Goal: Communication & Community: Share content

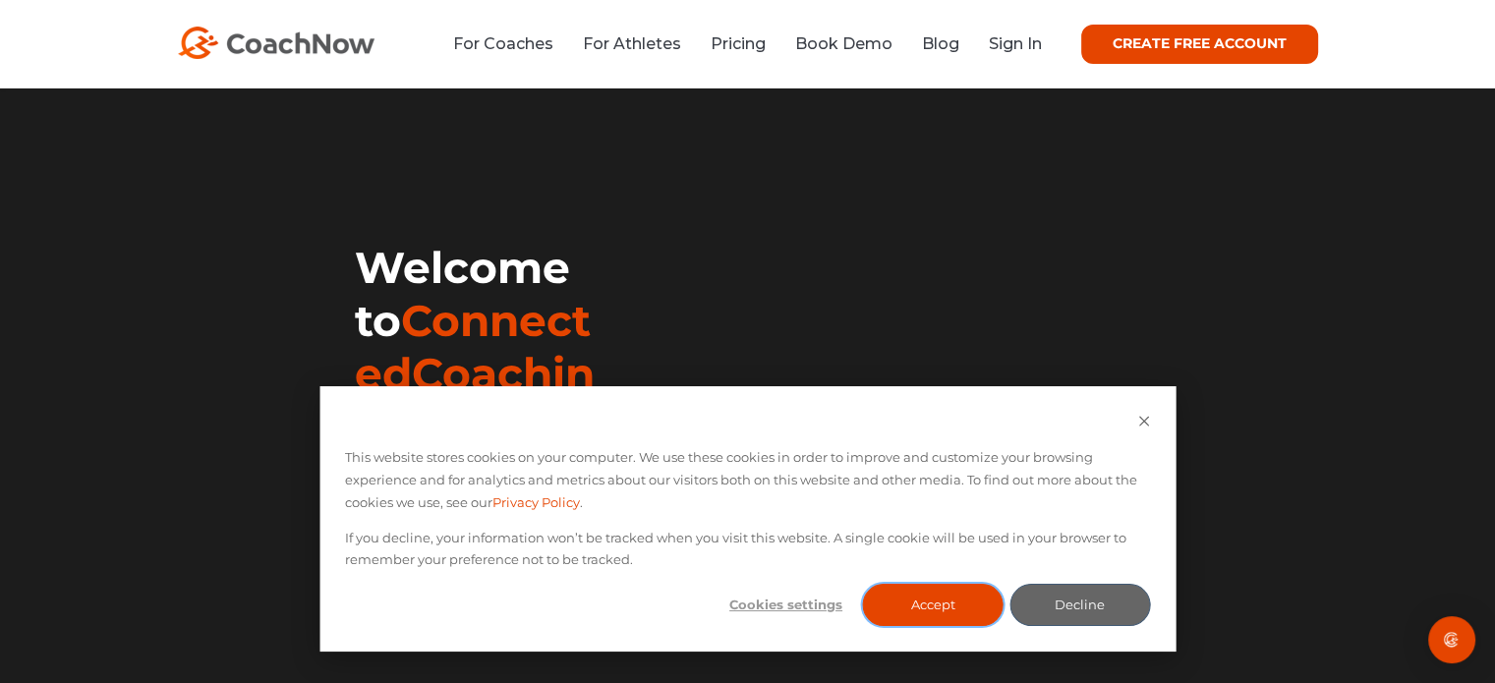
click at [942, 608] on button "Accept" at bounding box center [933, 605] width 141 height 42
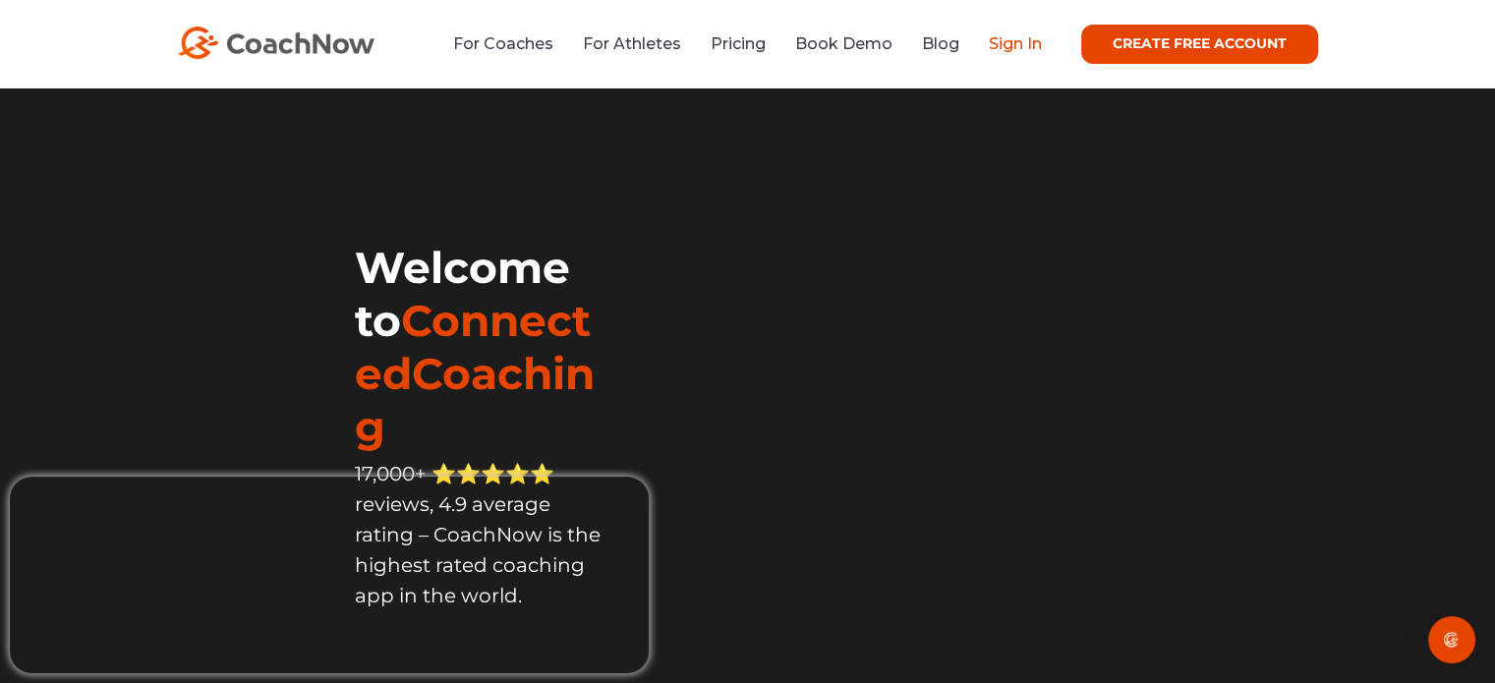
click at [1018, 42] on link "Sign In" at bounding box center [1015, 43] width 53 height 19
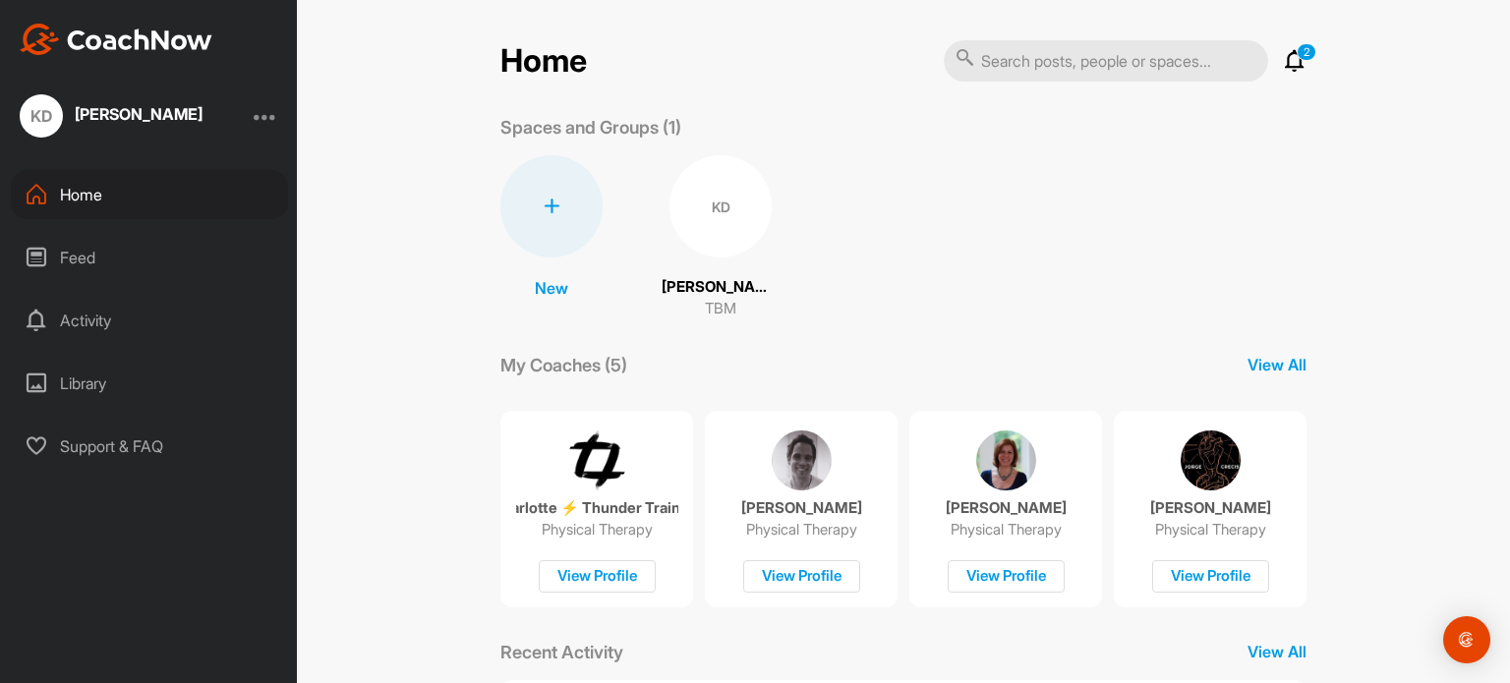
click at [92, 255] on div "Feed" at bounding box center [149, 257] width 277 height 49
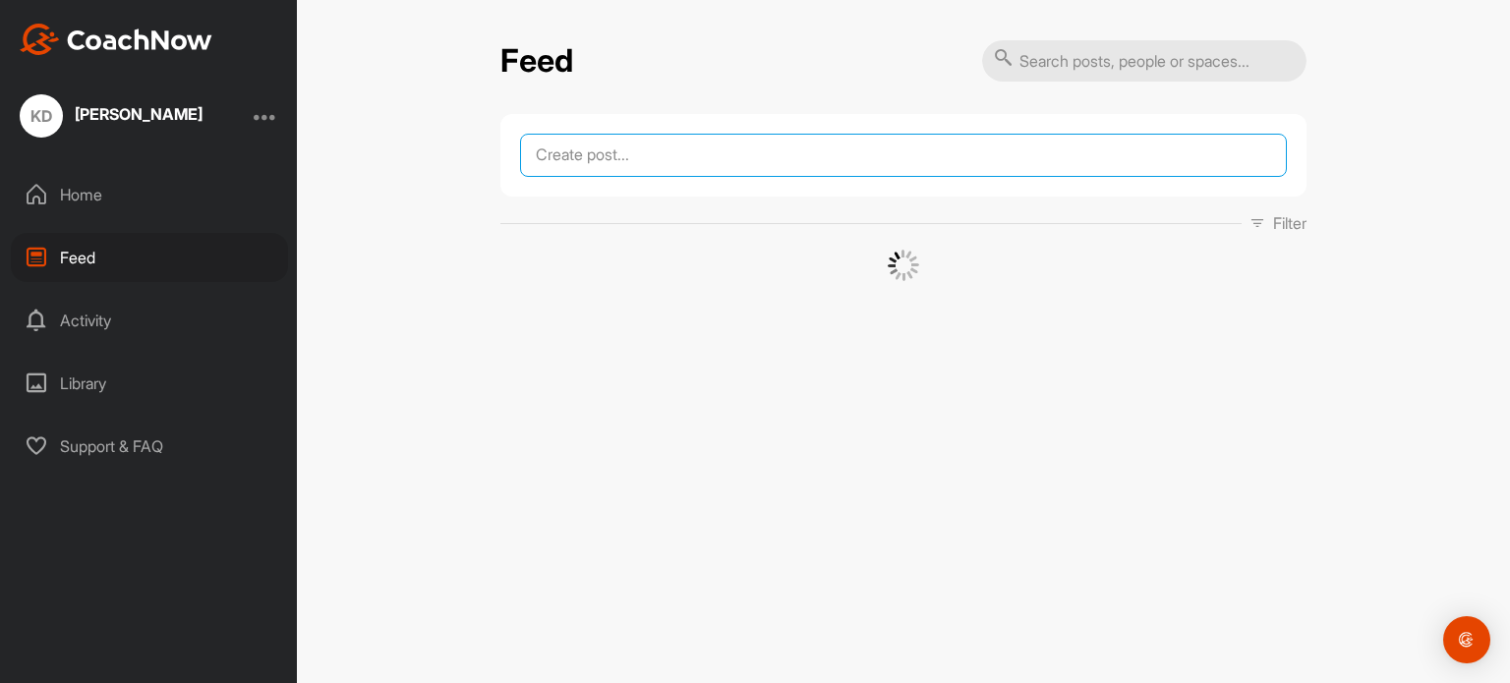
click at [597, 152] on textarea at bounding box center [903, 155] width 767 height 43
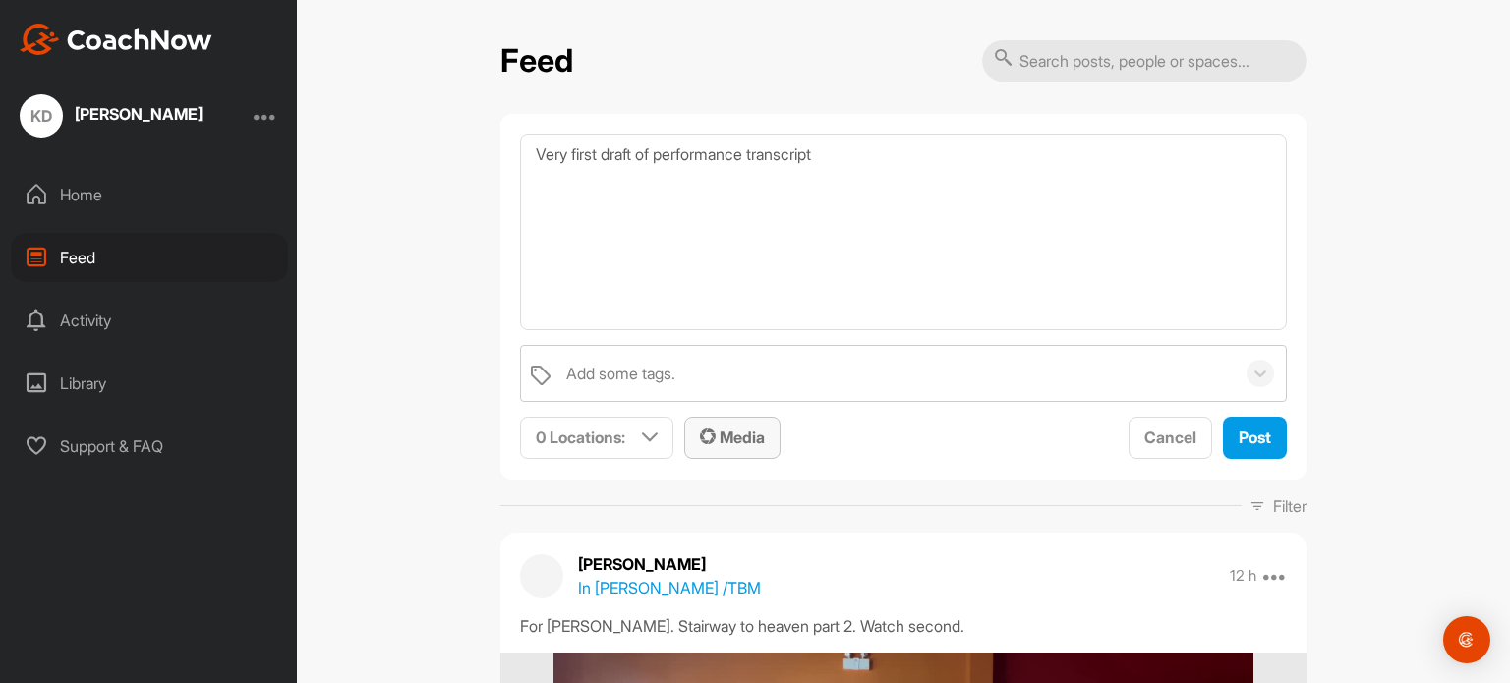
click at [714, 430] on span "Media" at bounding box center [732, 438] width 65 height 20
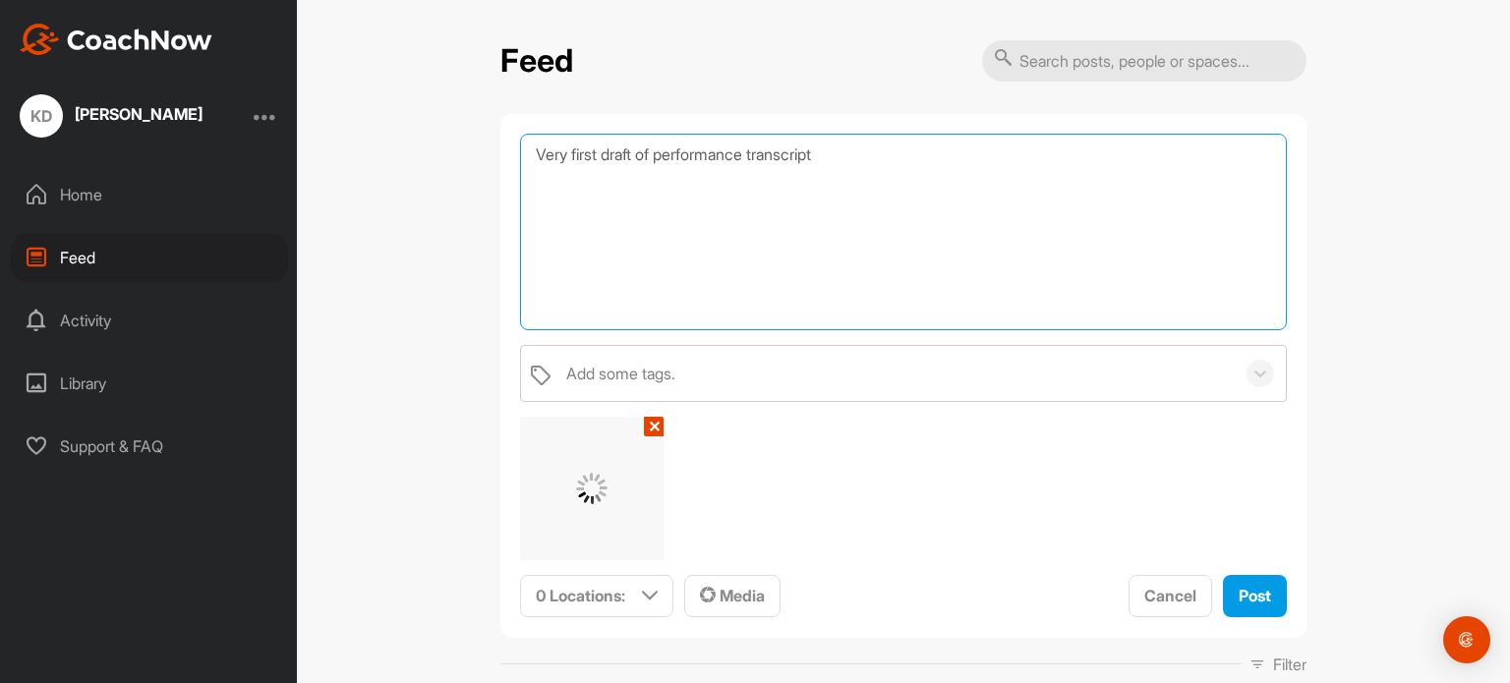
click at [530, 150] on textarea "Very first draft of performance transcript" at bounding box center [903, 232] width 767 height 197
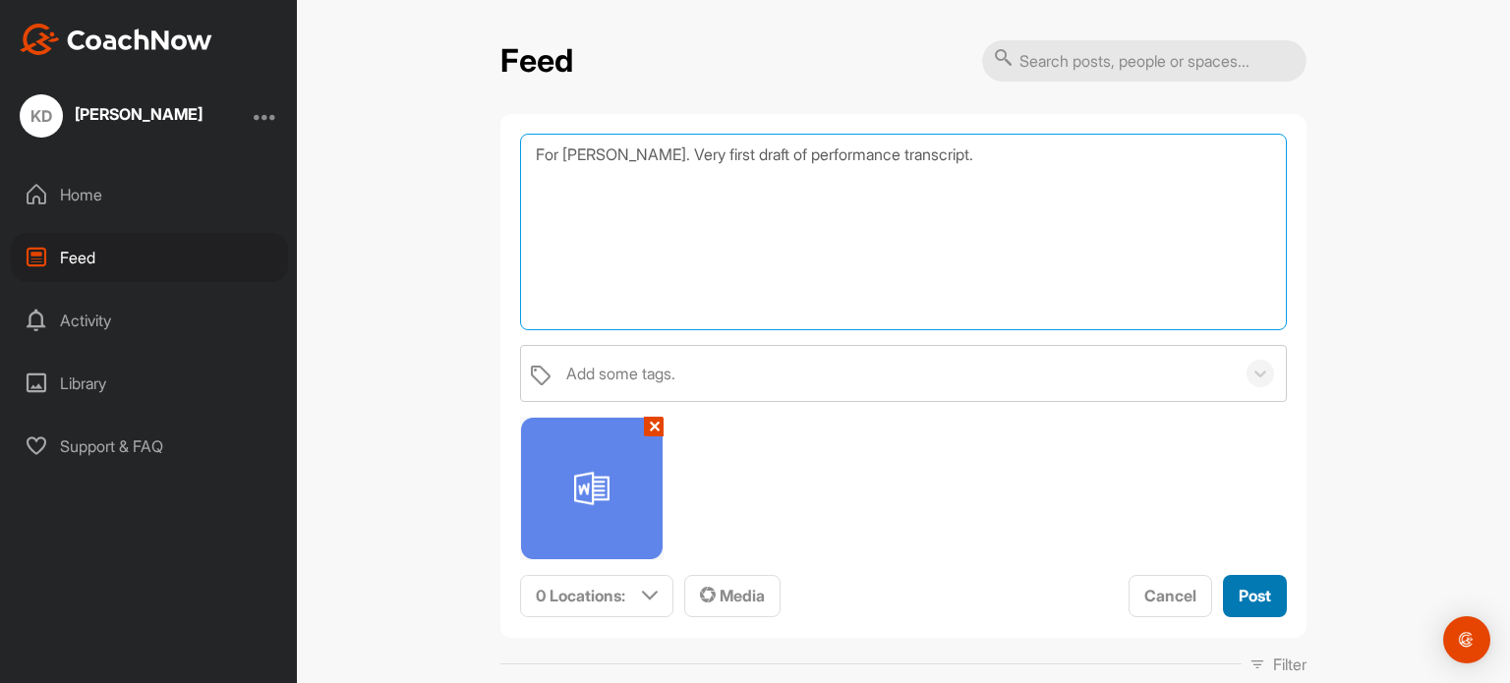
type textarea "For [PERSON_NAME]. Very first draft of performance transcript."
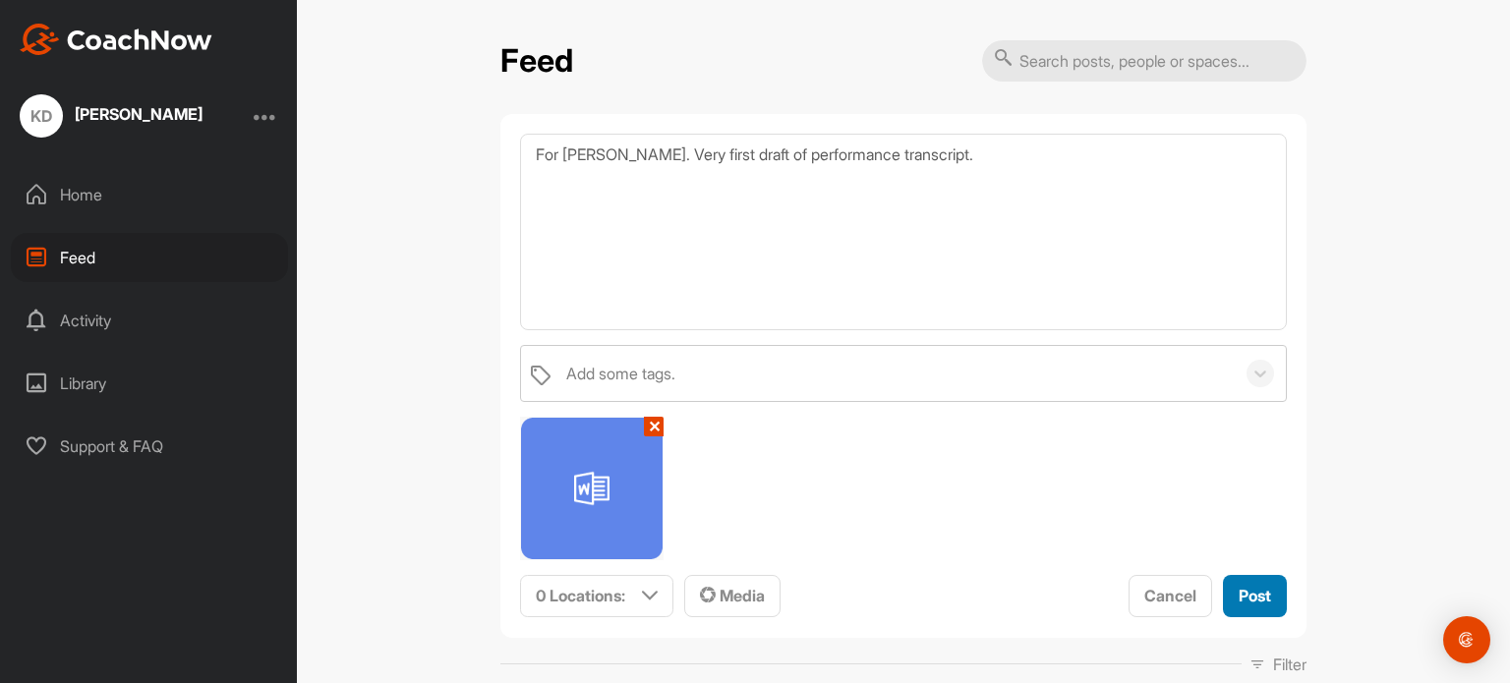
click at [1241, 597] on span "Post" at bounding box center [1255, 596] width 32 height 20
click at [561, 596] on p "0 Locations :" at bounding box center [580, 596] width 89 height 24
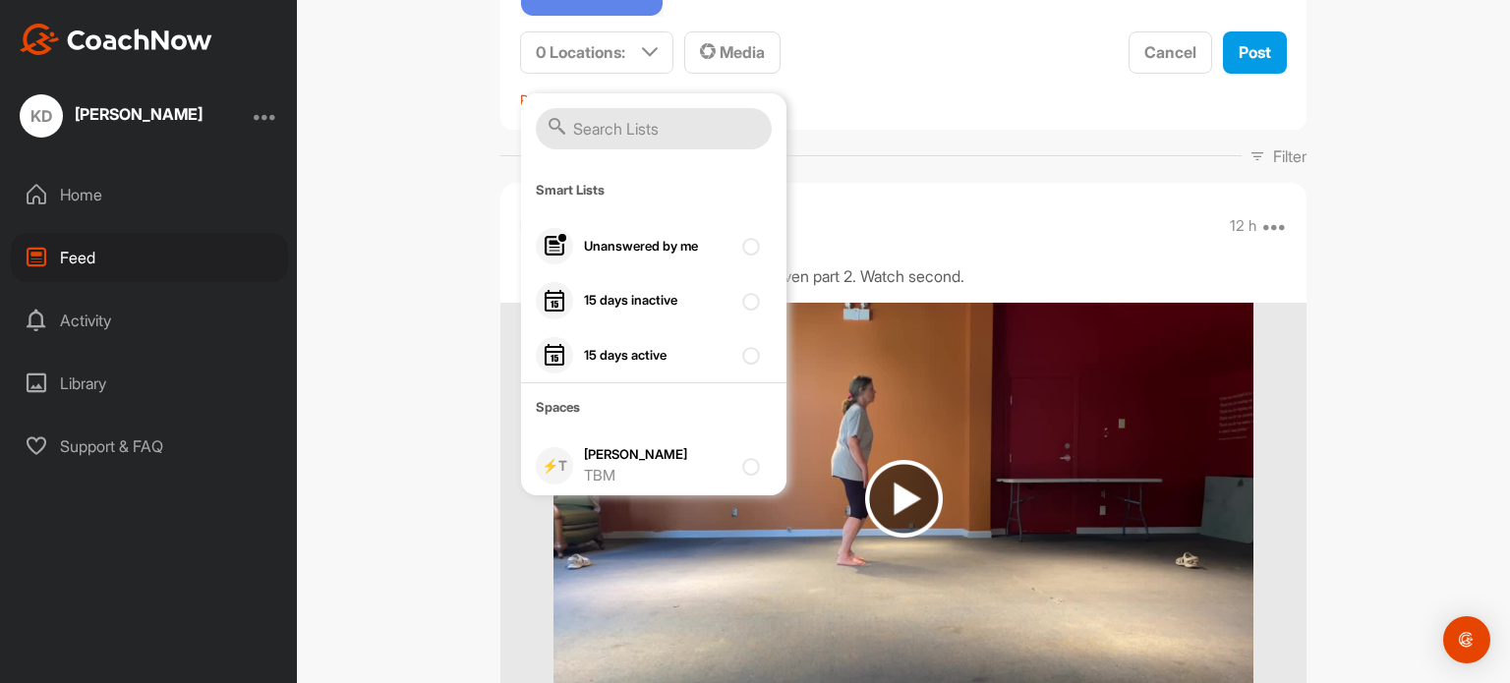
scroll to position [477, 0]
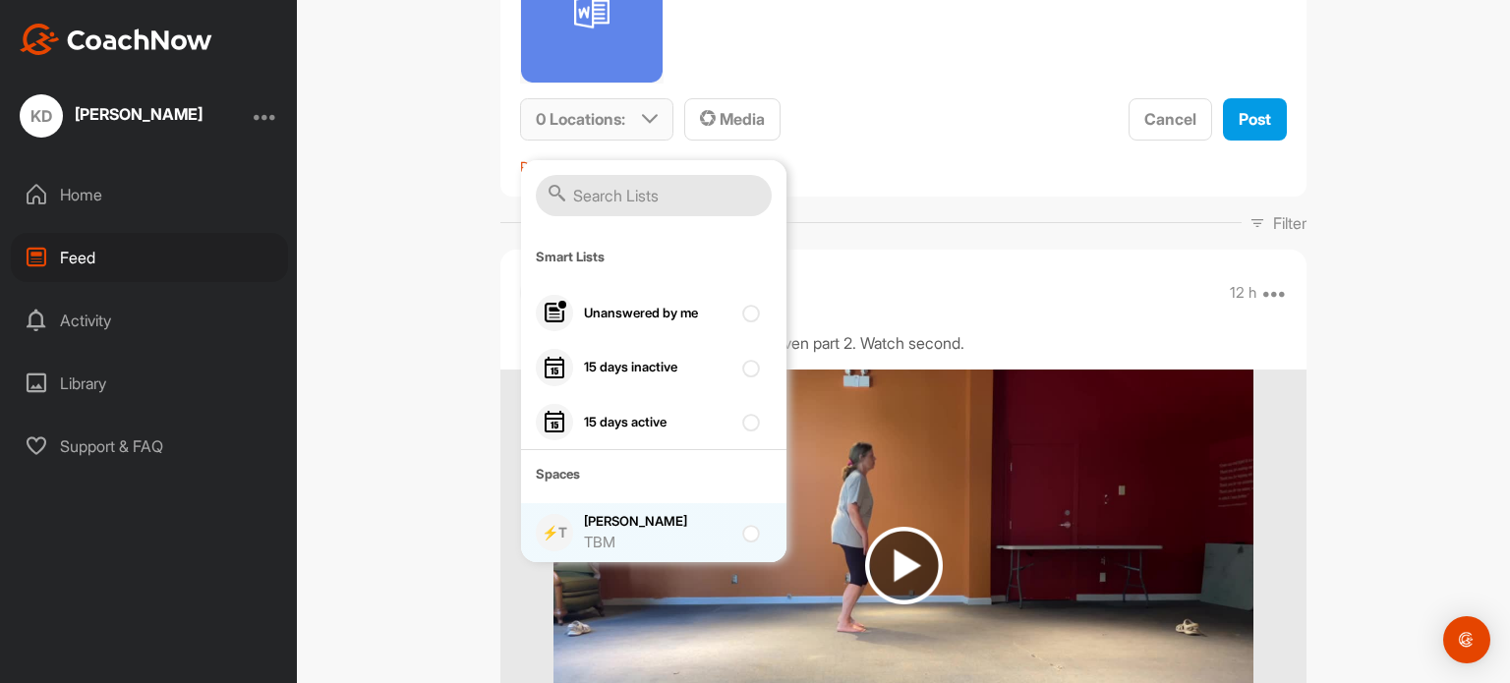
click at [609, 526] on div "[PERSON_NAME] TBM" at bounding box center [657, 532] width 147 height 41
checkbox input "true"
click at [1265, 117] on button "Post" at bounding box center [1255, 119] width 64 height 42
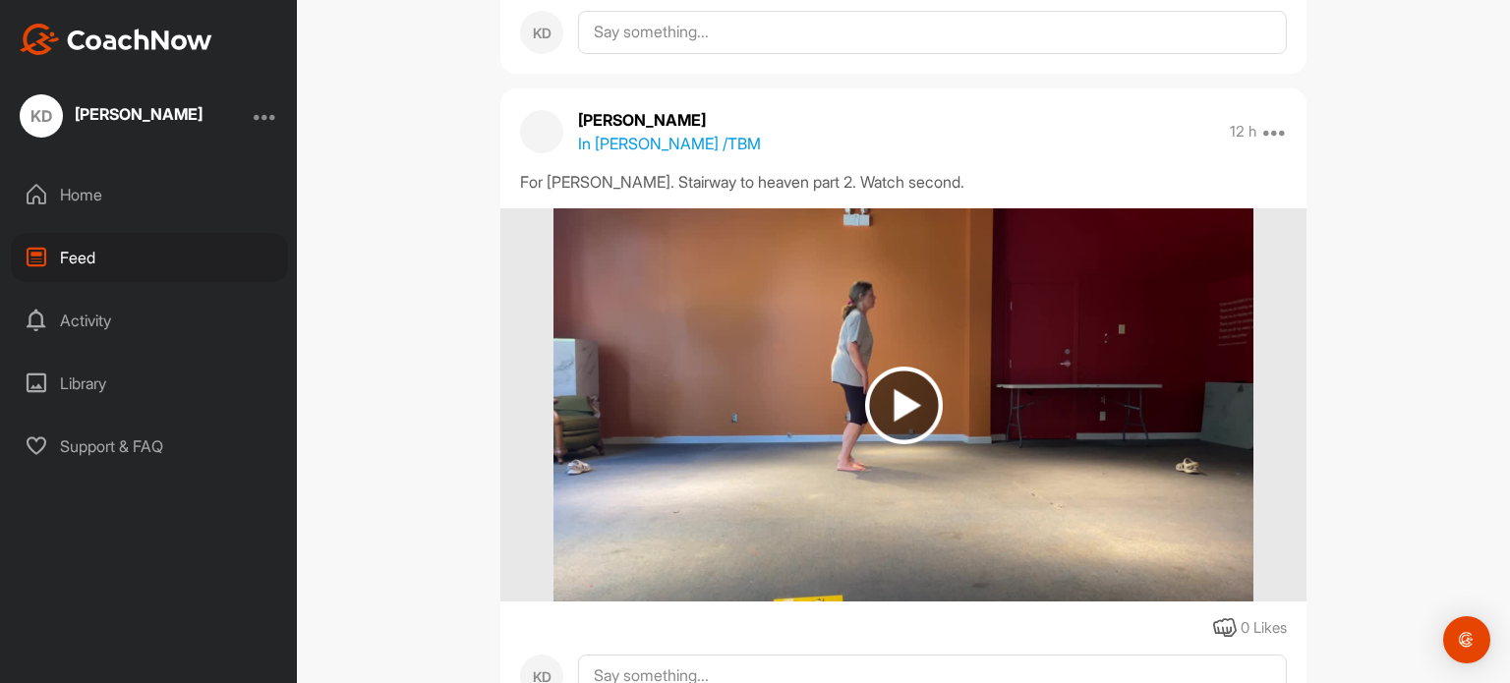
scroll to position [0, 0]
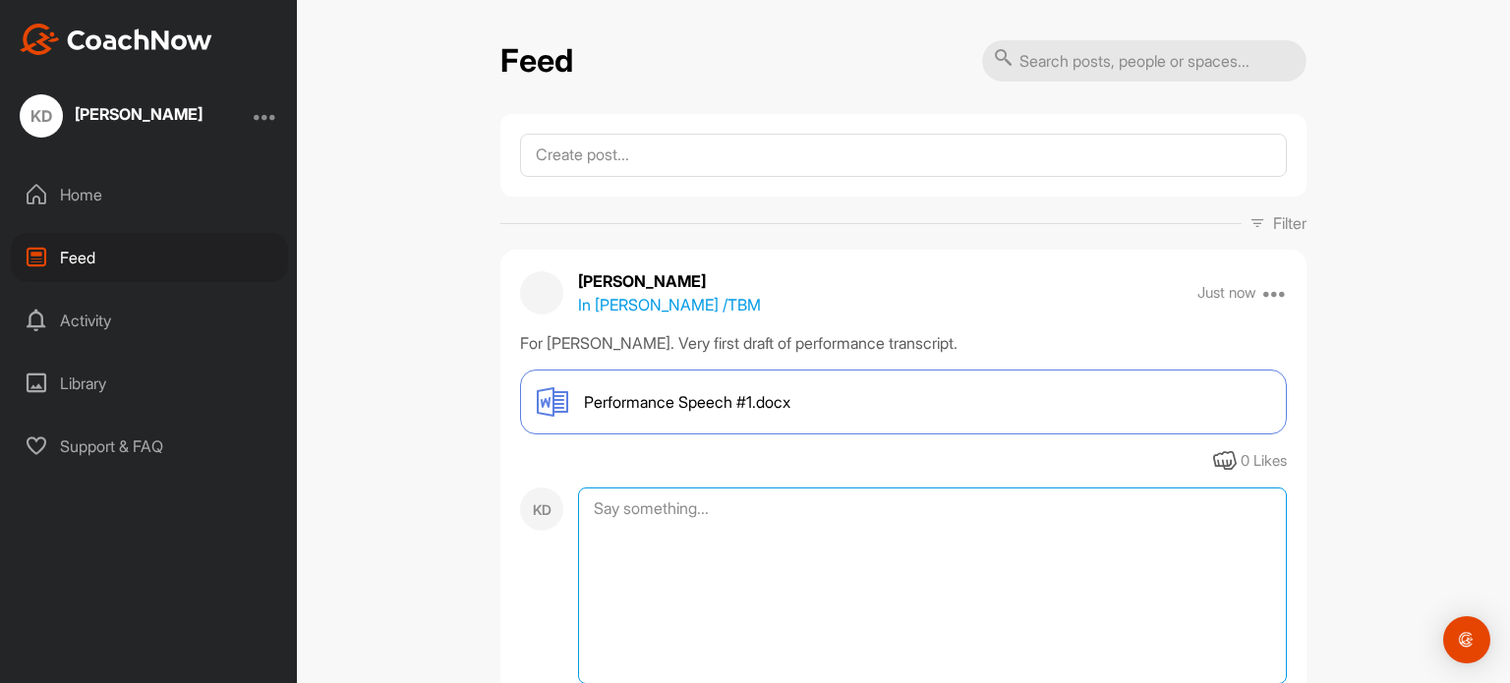
click at [629, 507] on textarea at bounding box center [932, 586] width 709 height 197
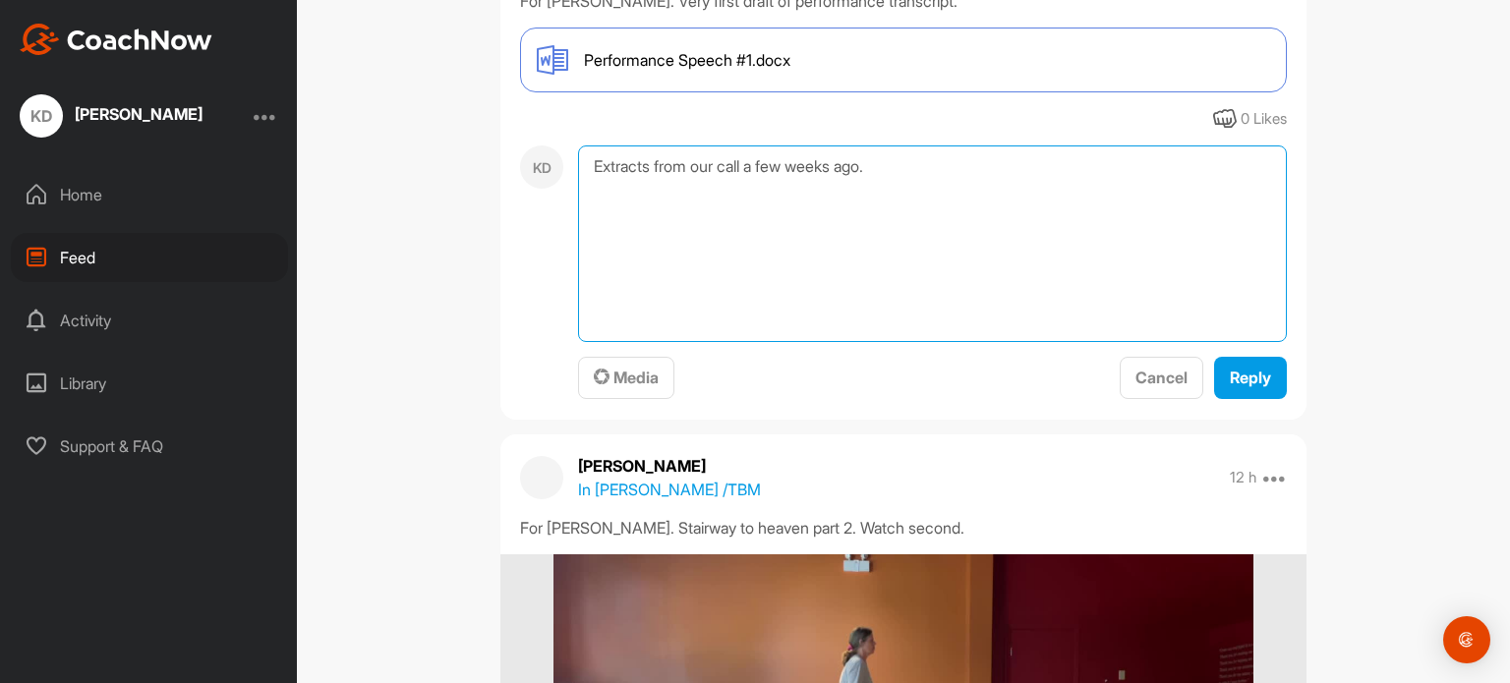
scroll to position [309, 0]
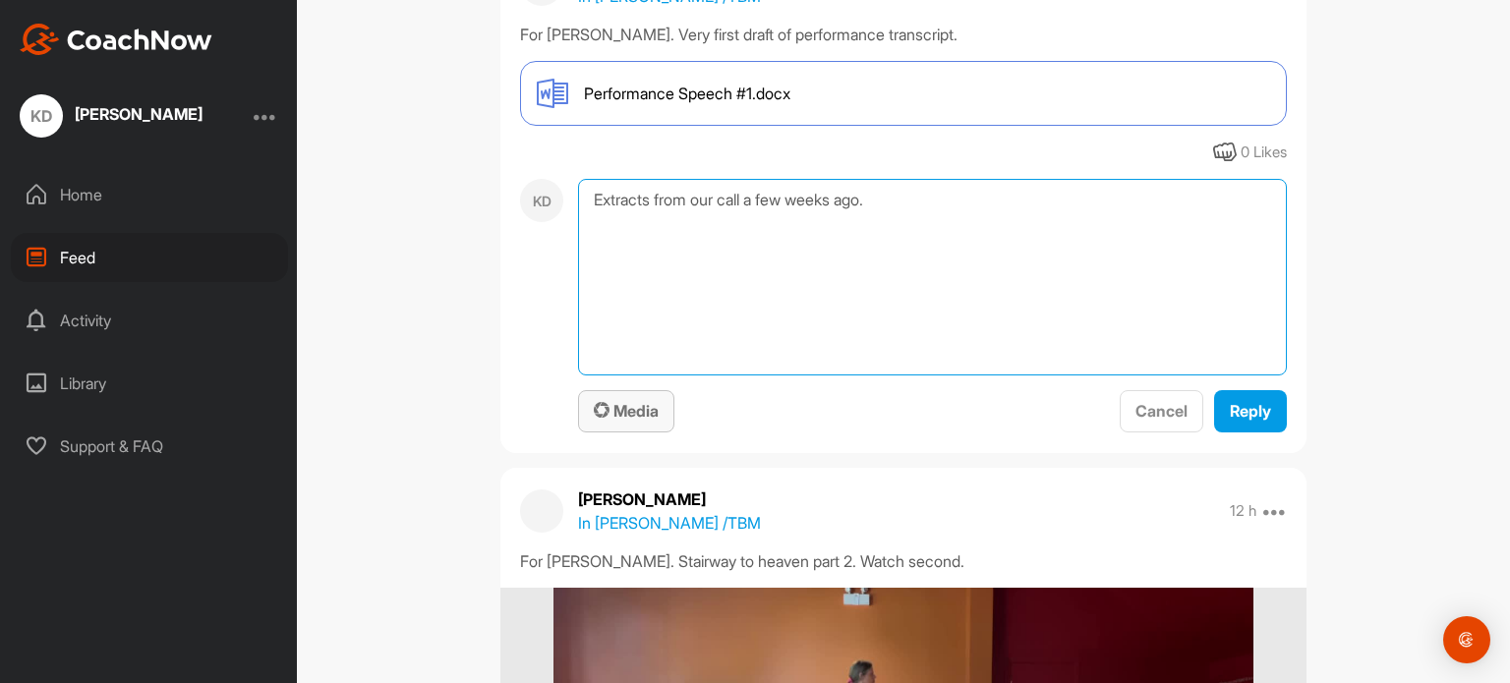
type textarea "Extracts from our call a few weeks ago."
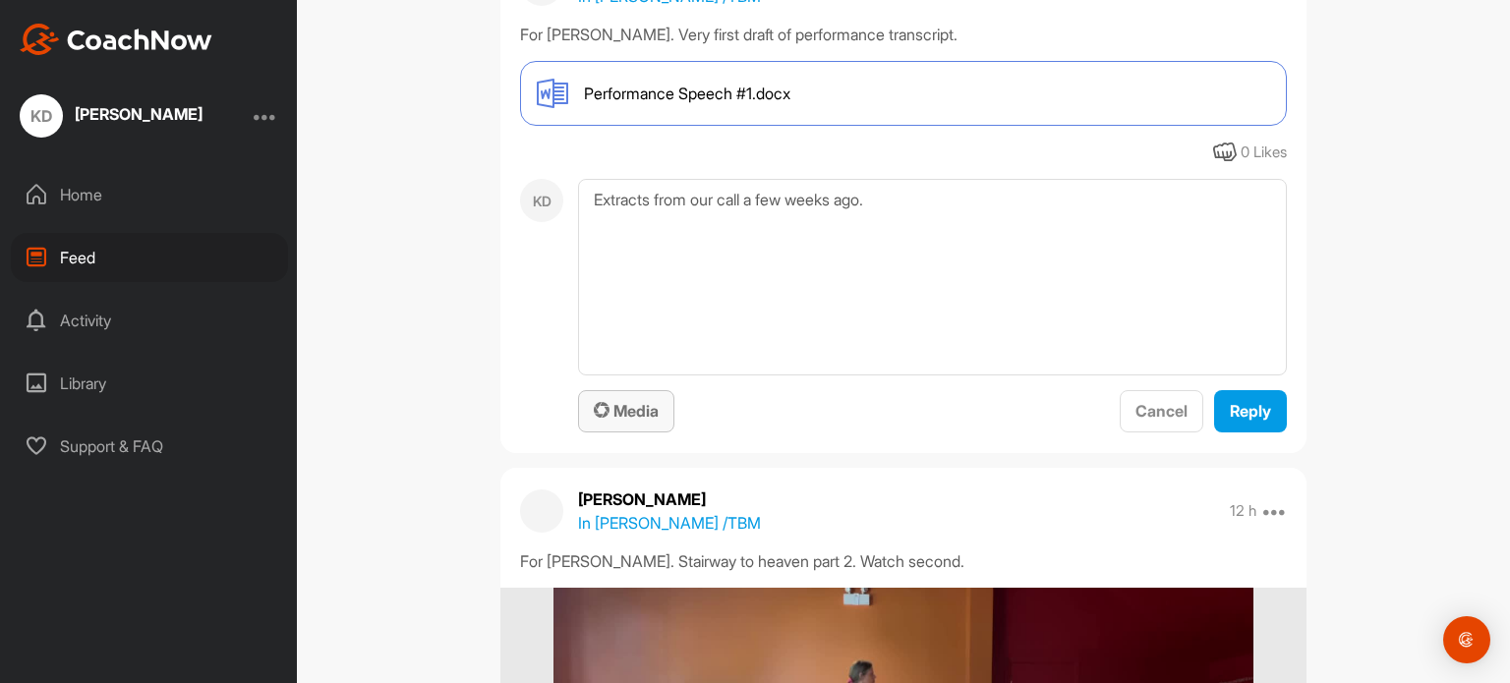
click at [615, 407] on span "Media" at bounding box center [626, 411] width 65 height 20
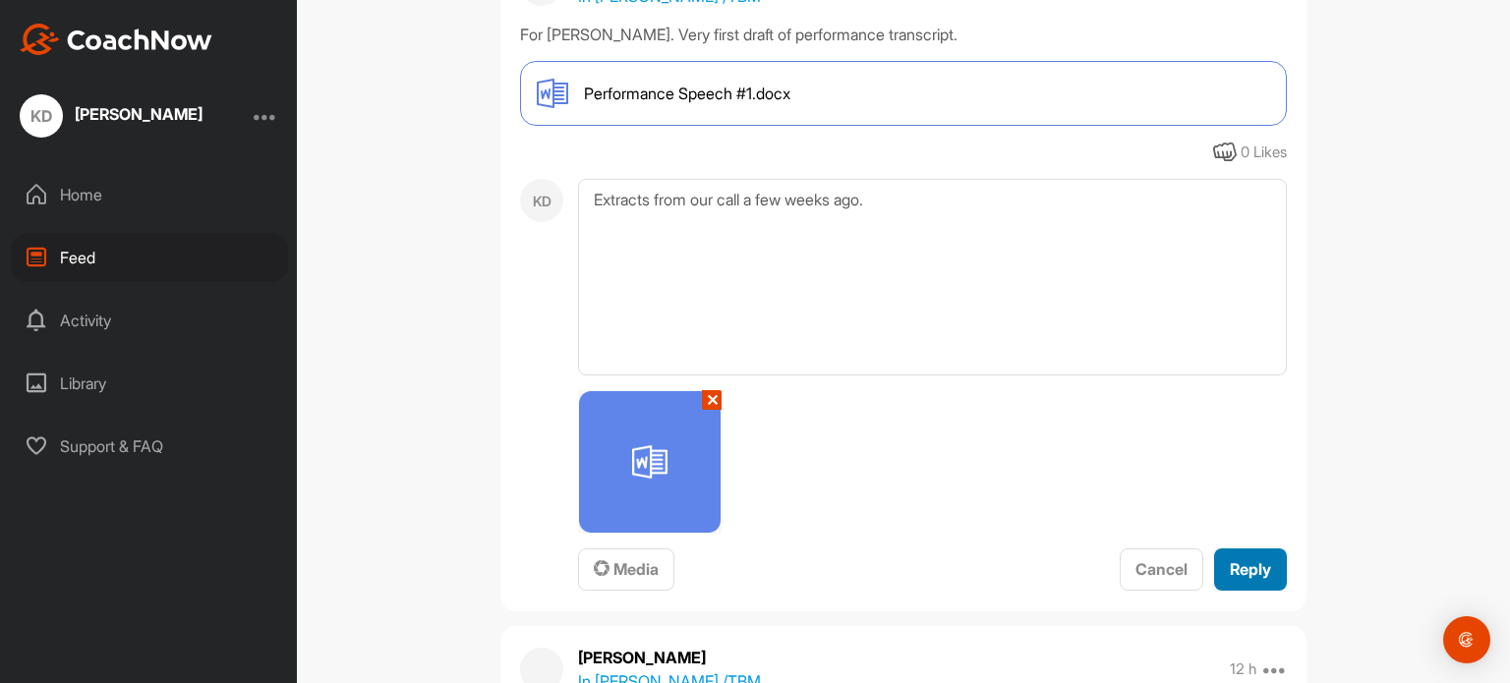
click at [1254, 569] on span "Reply" at bounding box center [1250, 569] width 41 height 20
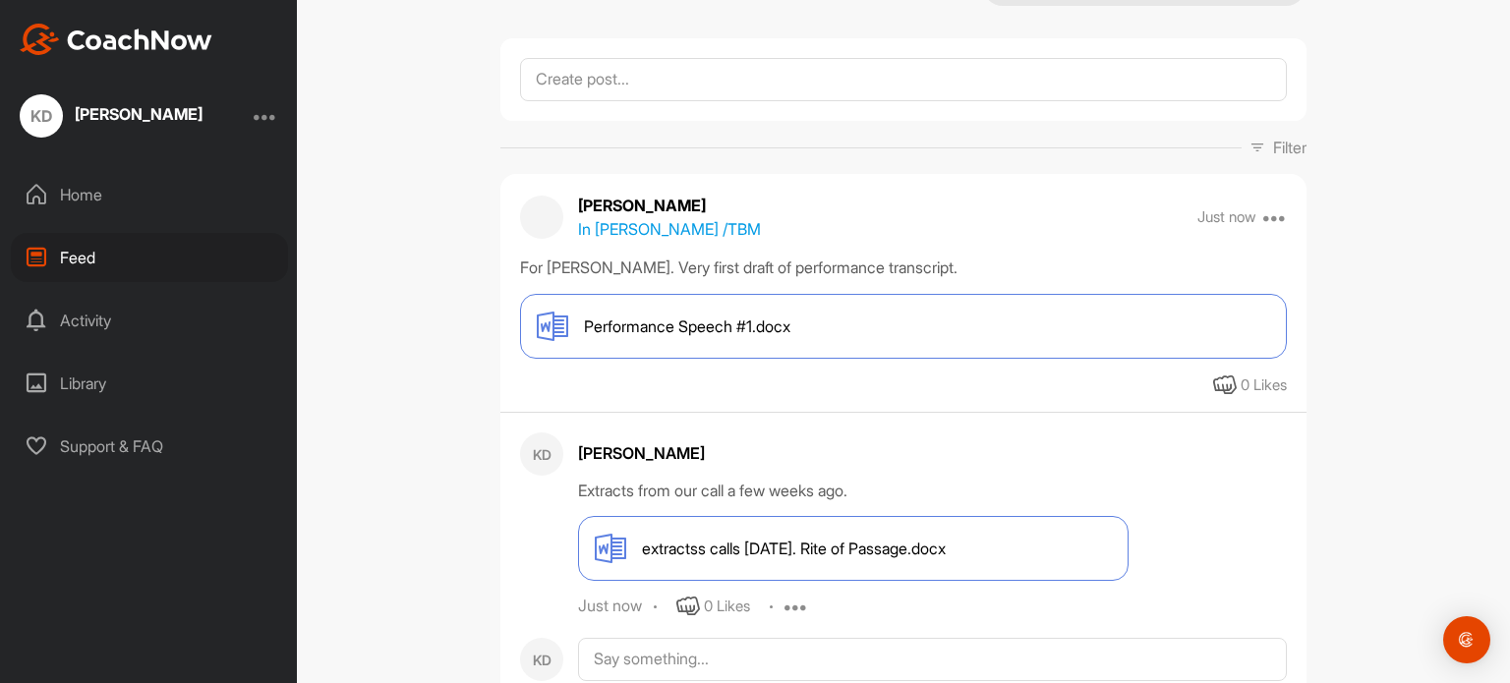
scroll to position [0, 0]
